Goal: Information Seeking & Learning: Check status

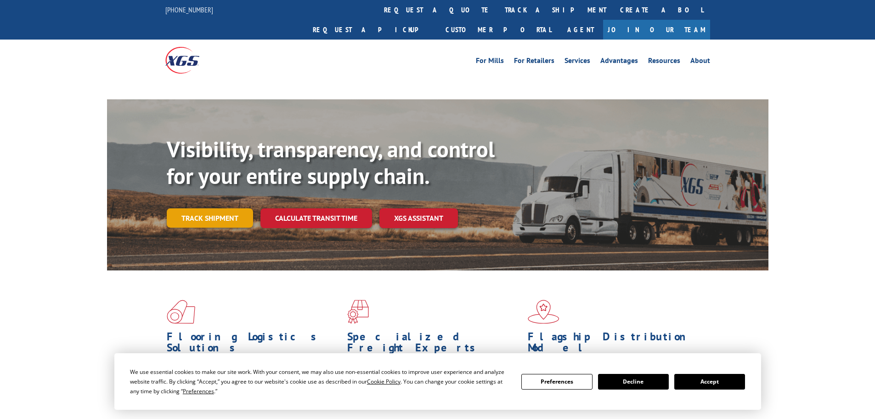
click at [235, 208] on link "Track shipment" at bounding box center [210, 217] width 86 height 19
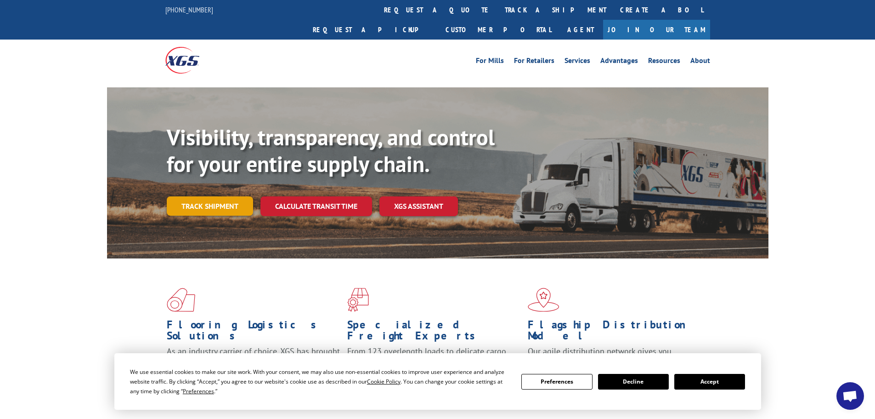
click at [197, 196] on link "Track shipment" at bounding box center [210, 205] width 86 height 19
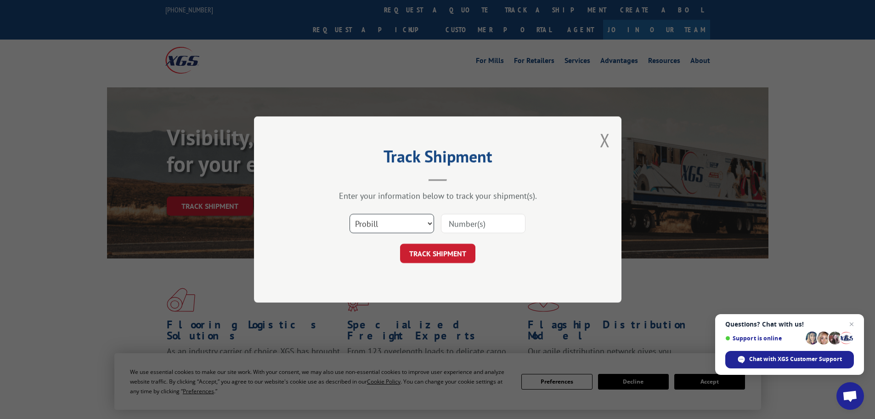
click at [374, 225] on select "Select category... Probill BOL PO" at bounding box center [392, 223] width 85 height 19
select select "bol"
click at [350, 214] on select "Select category... Probill BOL PO" at bounding box center [392, 223] width 85 height 19
click at [460, 223] on input at bounding box center [483, 223] width 85 height 19
drag, startPoint x: 464, startPoint y: 223, endPoint x: 453, endPoint y: 221, distance: 11.3
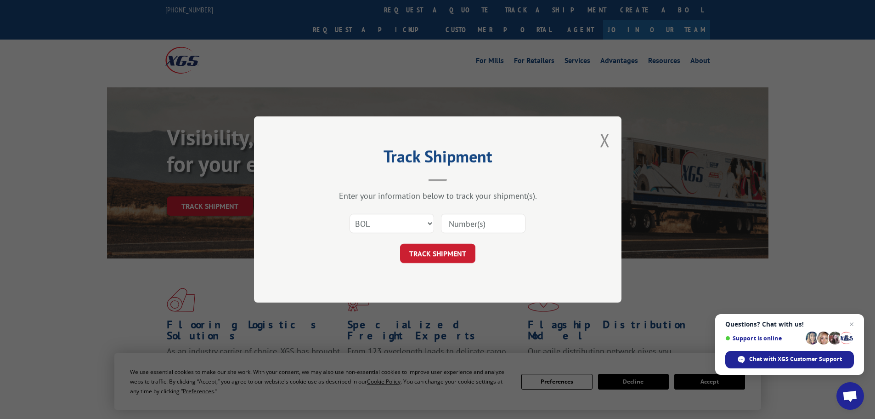
paste input "5443287"
type input "5443287"
click at [436, 256] on button "TRACK SHIPMENT" at bounding box center [437, 253] width 75 height 19
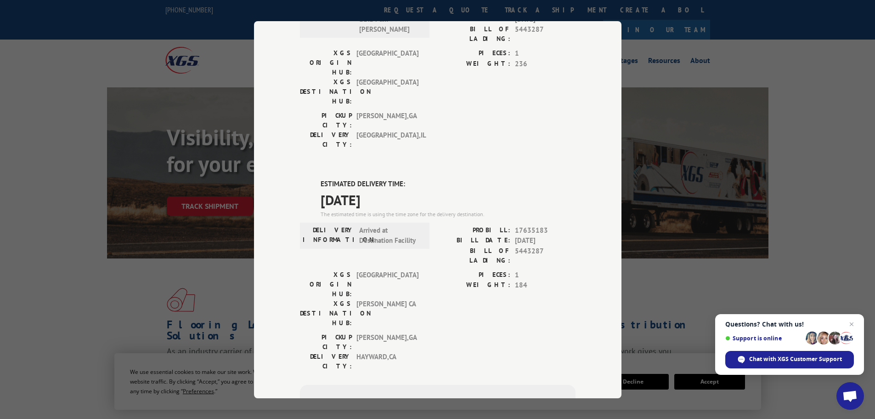
scroll to position [299, 0]
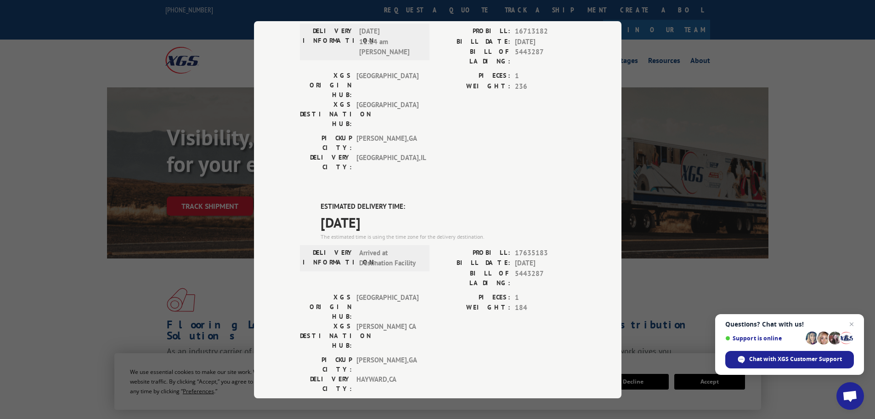
drag, startPoint x: 313, startPoint y: 108, endPoint x: 401, endPoint y: 126, distance: 89.2
click at [401, 201] on div "ESTIMATED DELIVERY TIME: [DATE] The estimated time is using the time zone for t…" at bounding box center [438, 366] width 276 height 330
copy div "ESTIMATED DELIVERY TIME: [DATE]"
drag, startPoint x: 456, startPoint y: 174, endPoint x: 542, endPoint y: 178, distance: 85.6
click at [546, 268] on div "BILL OF LADING: 5443287" at bounding box center [507, 277] width 138 height 19
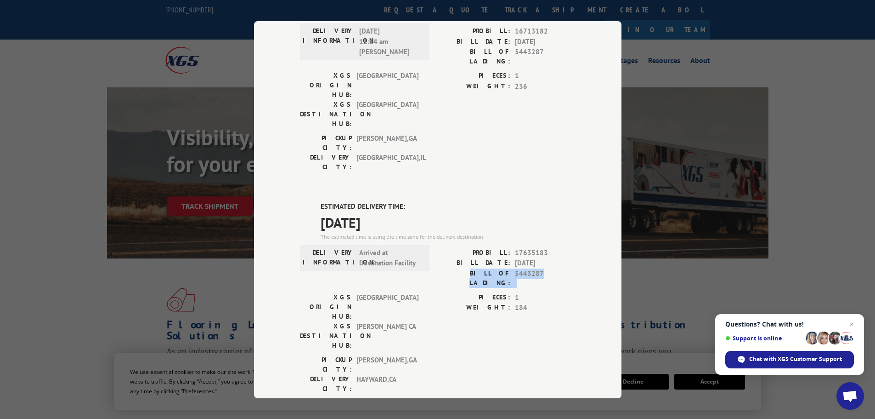
copy div "BILL OF LADING: 5443287"
